Goal: Communication & Community: Answer question/provide support

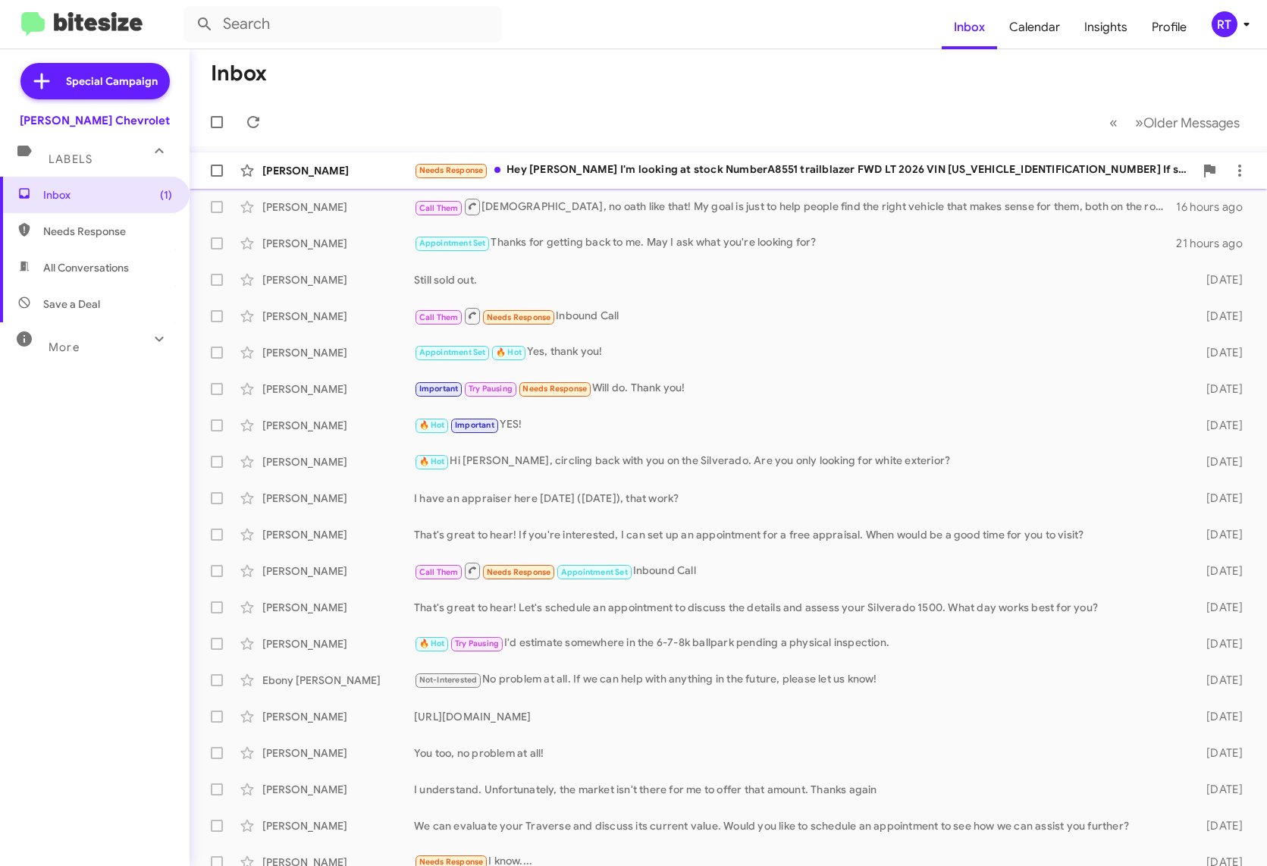
click at [726, 170] on div "Needs Response Hey [PERSON_NAME] I'm looking at stock NumberA8551 trailblazer F…" at bounding box center [804, 170] width 780 height 17
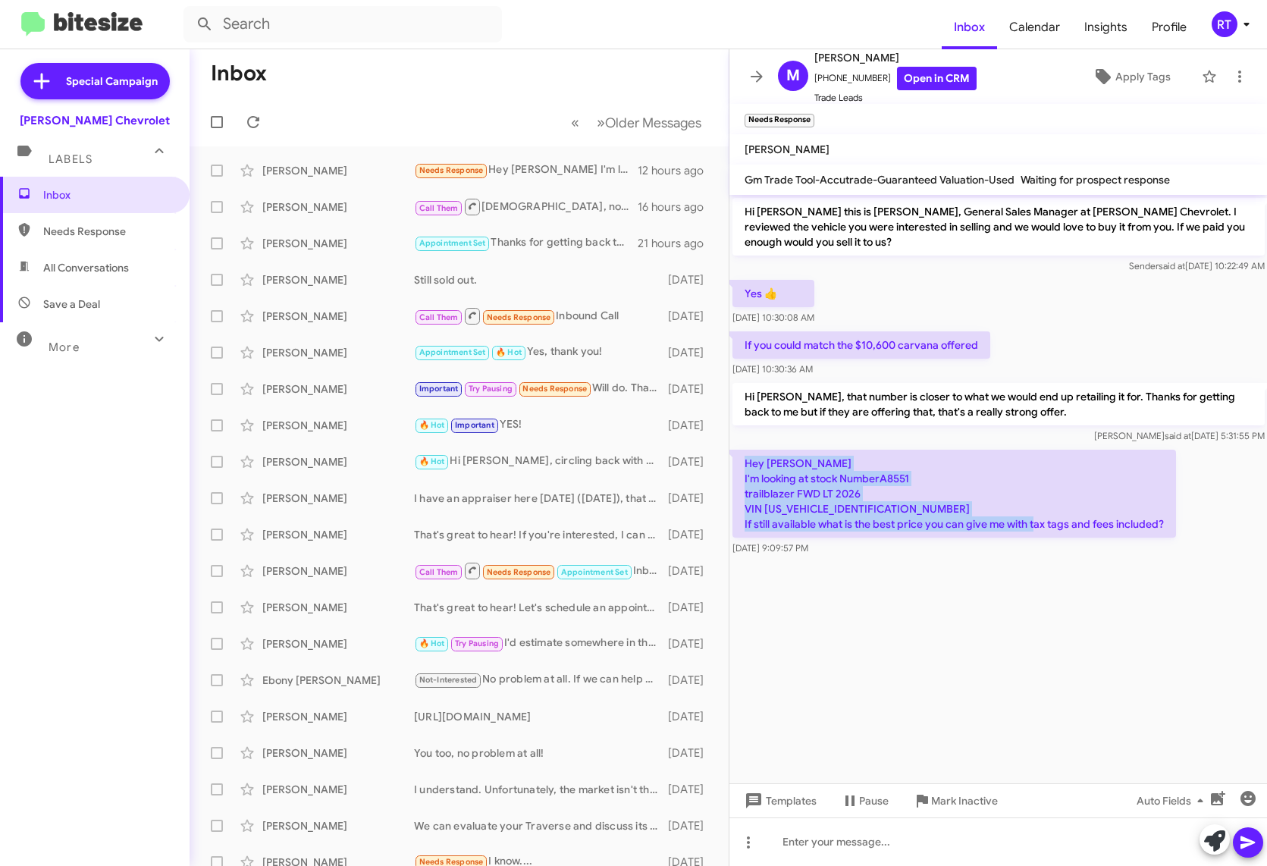
drag, startPoint x: 747, startPoint y: 458, endPoint x: 1188, endPoint y: 526, distance: 446.5
click at [1188, 526] on div "Hey [PERSON_NAME] I'm looking at stock NumberA8551 trailblazer FWD LT 2026 VIN …" at bounding box center [998, 503] width 538 height 112
copy p "Hey [PERSON_NAME] I'm looking at stock NumberA8551 trailblazer FWD LT 2026 VIN …"
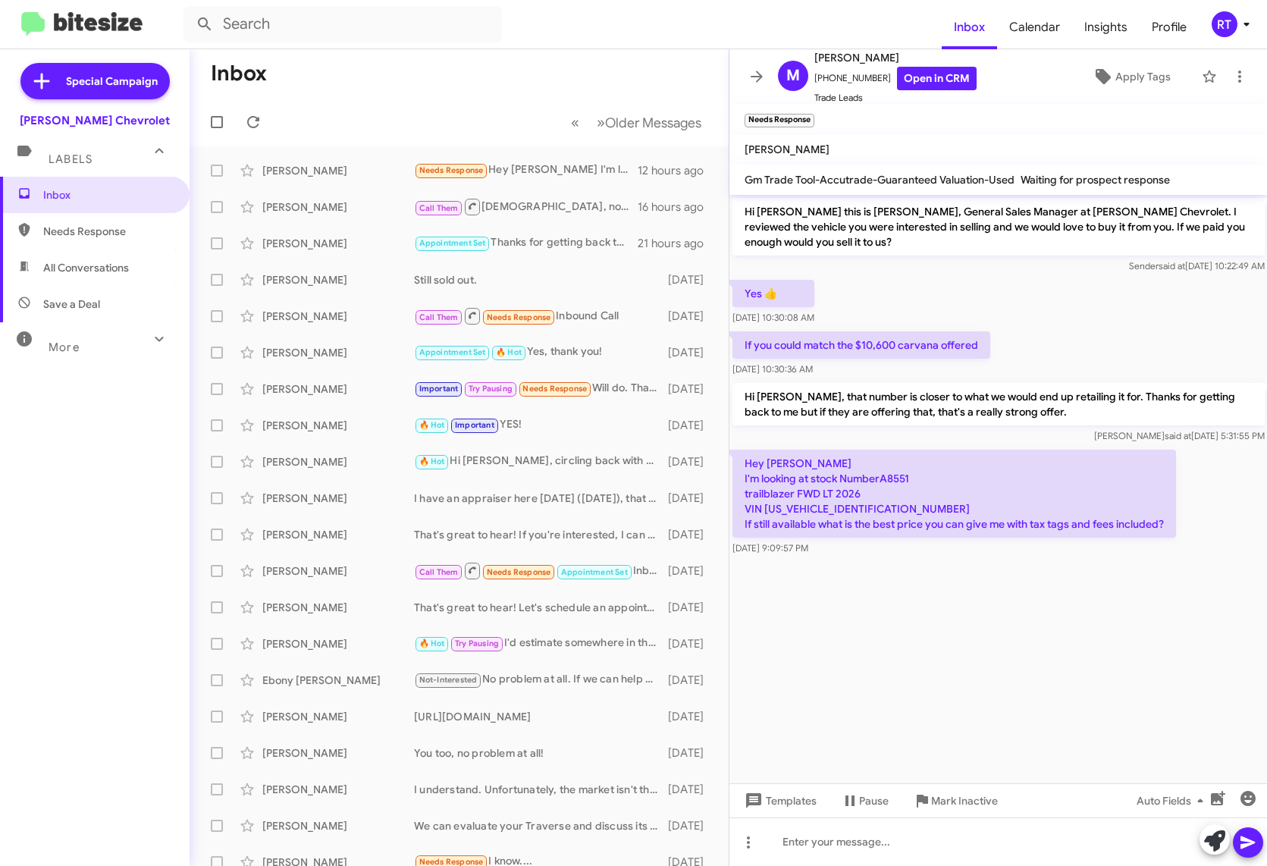
click at [816, 642] on cdk-virtual-scroll-viewport "Hi [PERSON_NAME] this is [PERSON_NAME], General Sales Manager at [PERSON_NAME] …" at bounding box center [998, 489] width 538 height 588
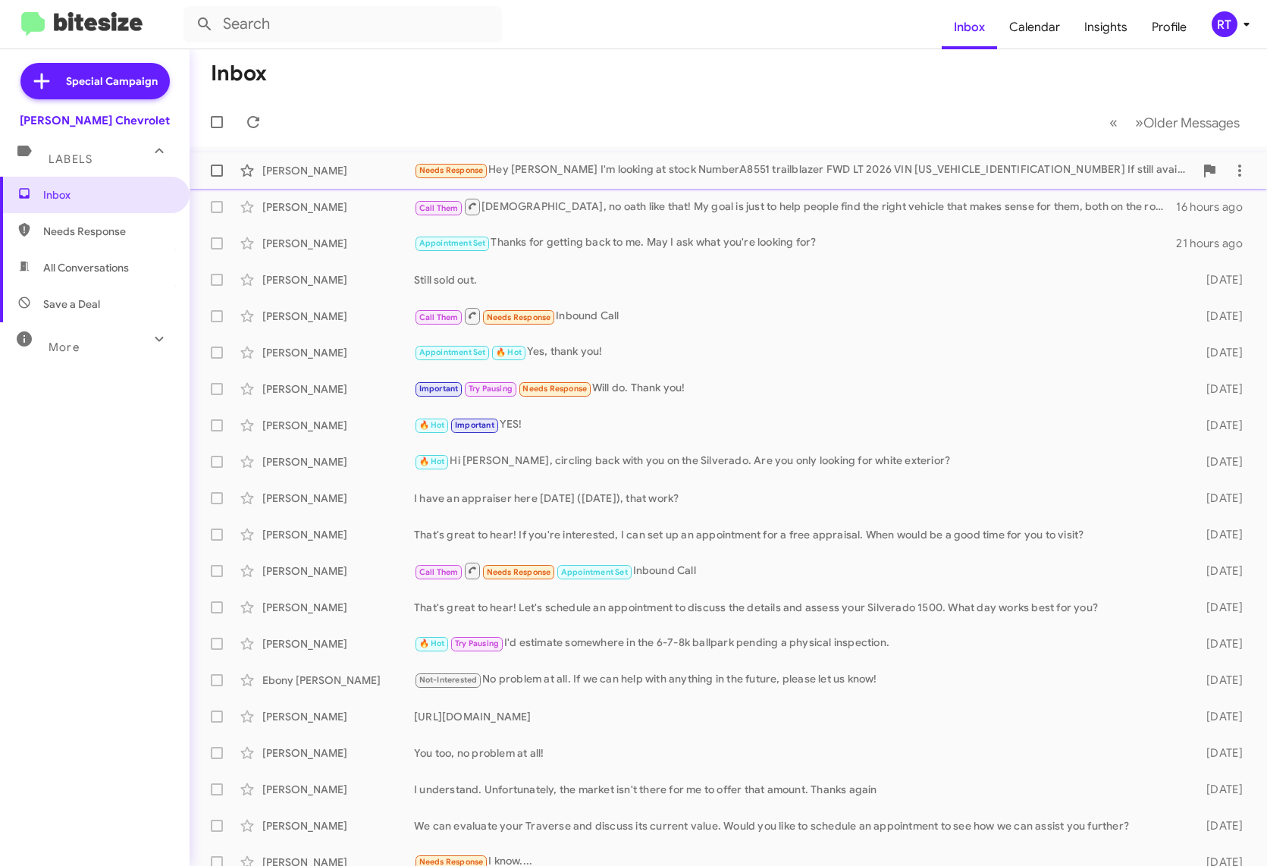
click at [553, 165] on div "Needs Response Hey [PERSON_NAME] I'm looking at stock NumberA8551 trailblazer F…" at bounding box center [804, 170] width 780 height 17
